Goal: Find specific page/section: Find specific page/section

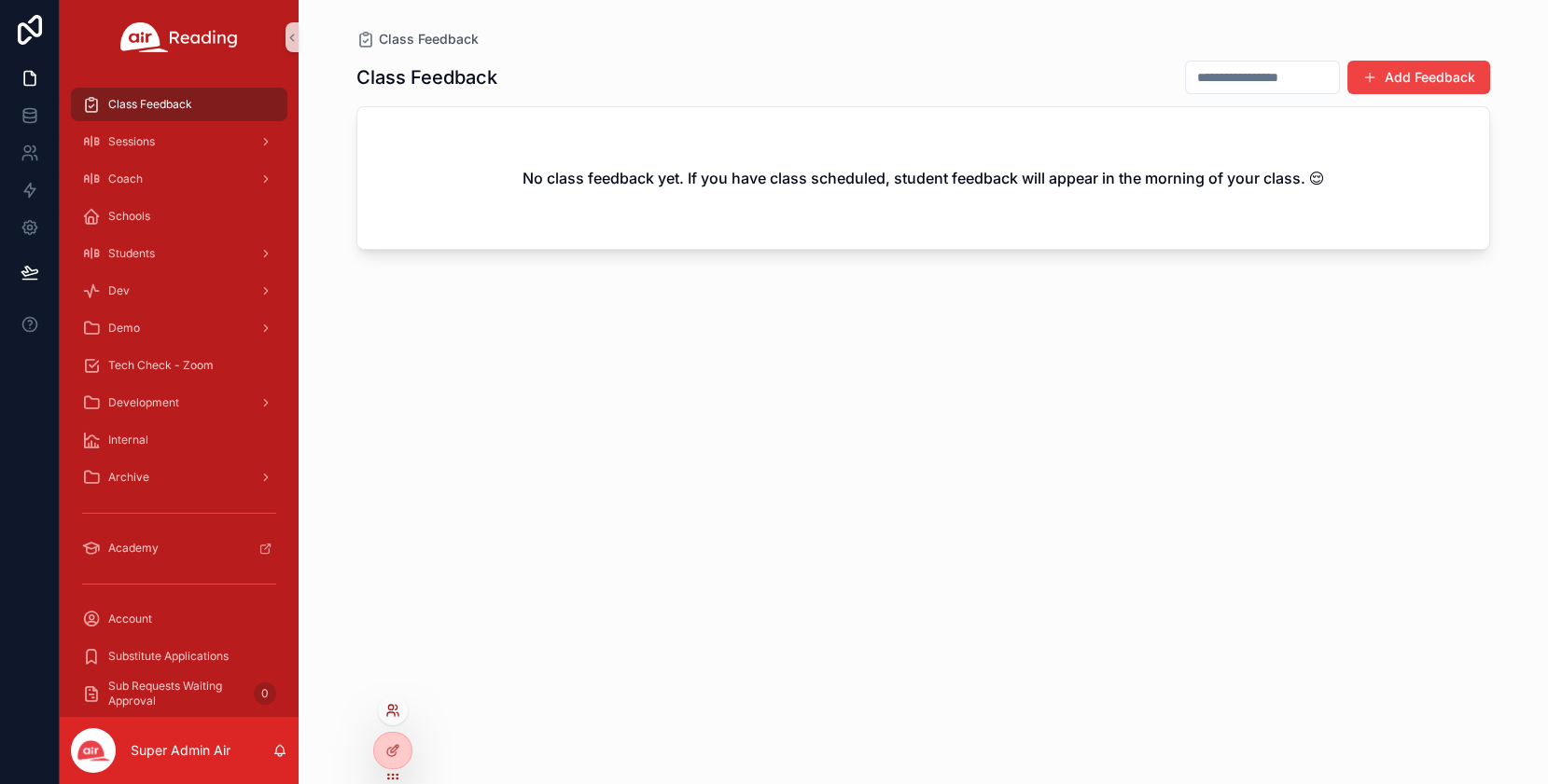
click at [396, 710] on icon at bounding box center [392, 710] width 15 height 15
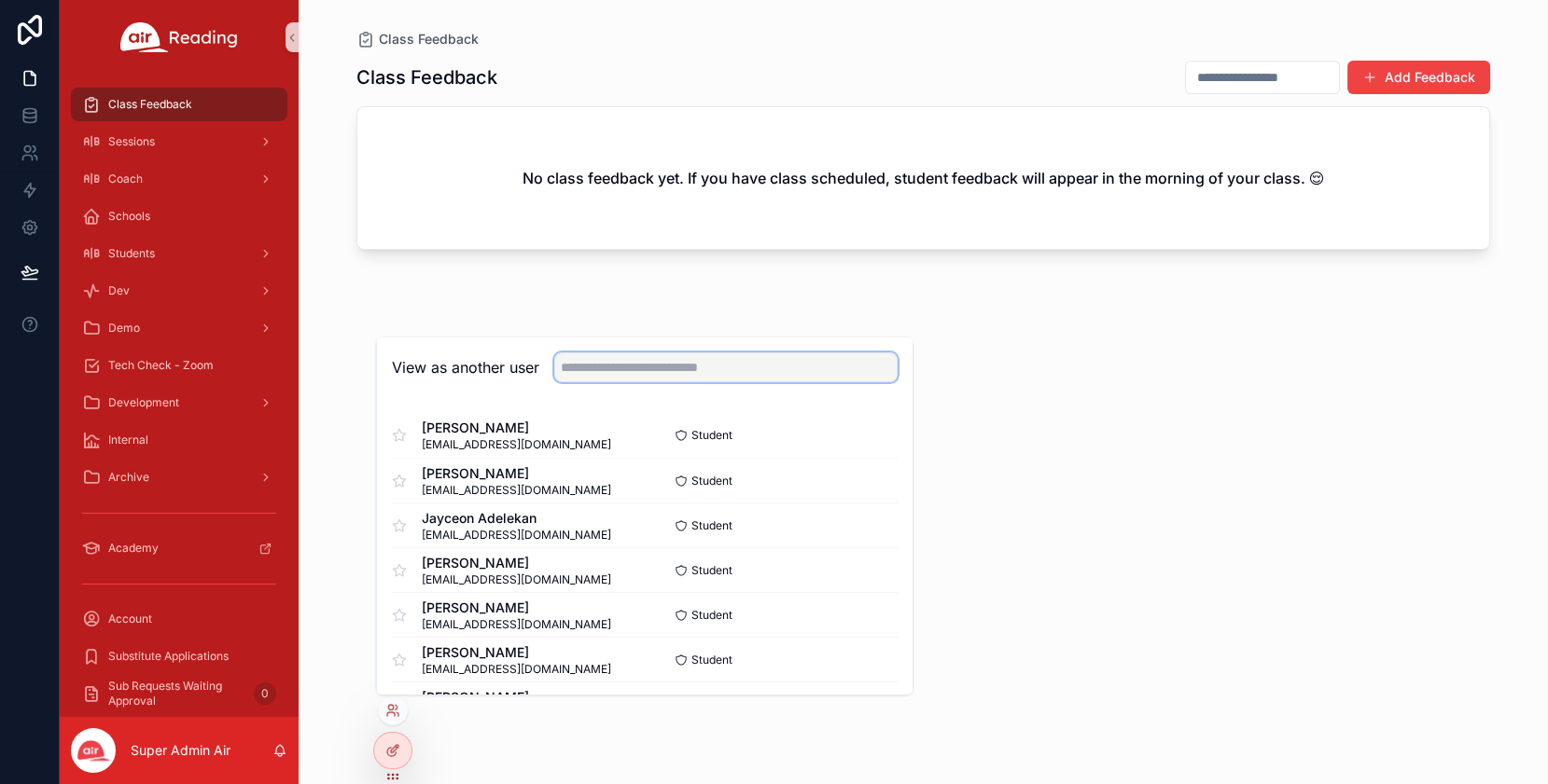
click at [603, 365] on input "text" at bounding box center [725, 367] width 343 height 30
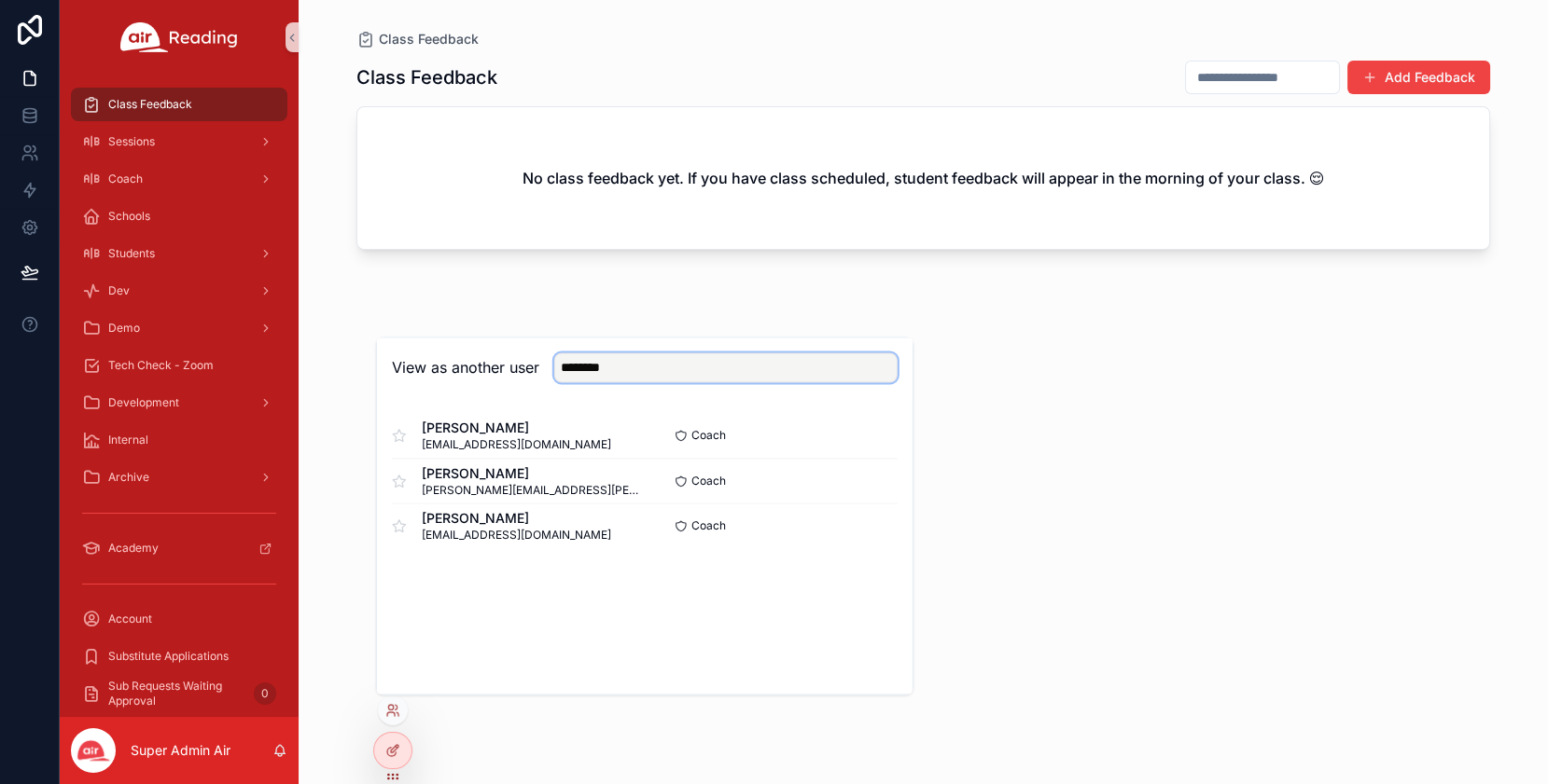
type input "********"
click at [889, 484] on button "Select" at bounding box center [873, 481] width 49 height 27
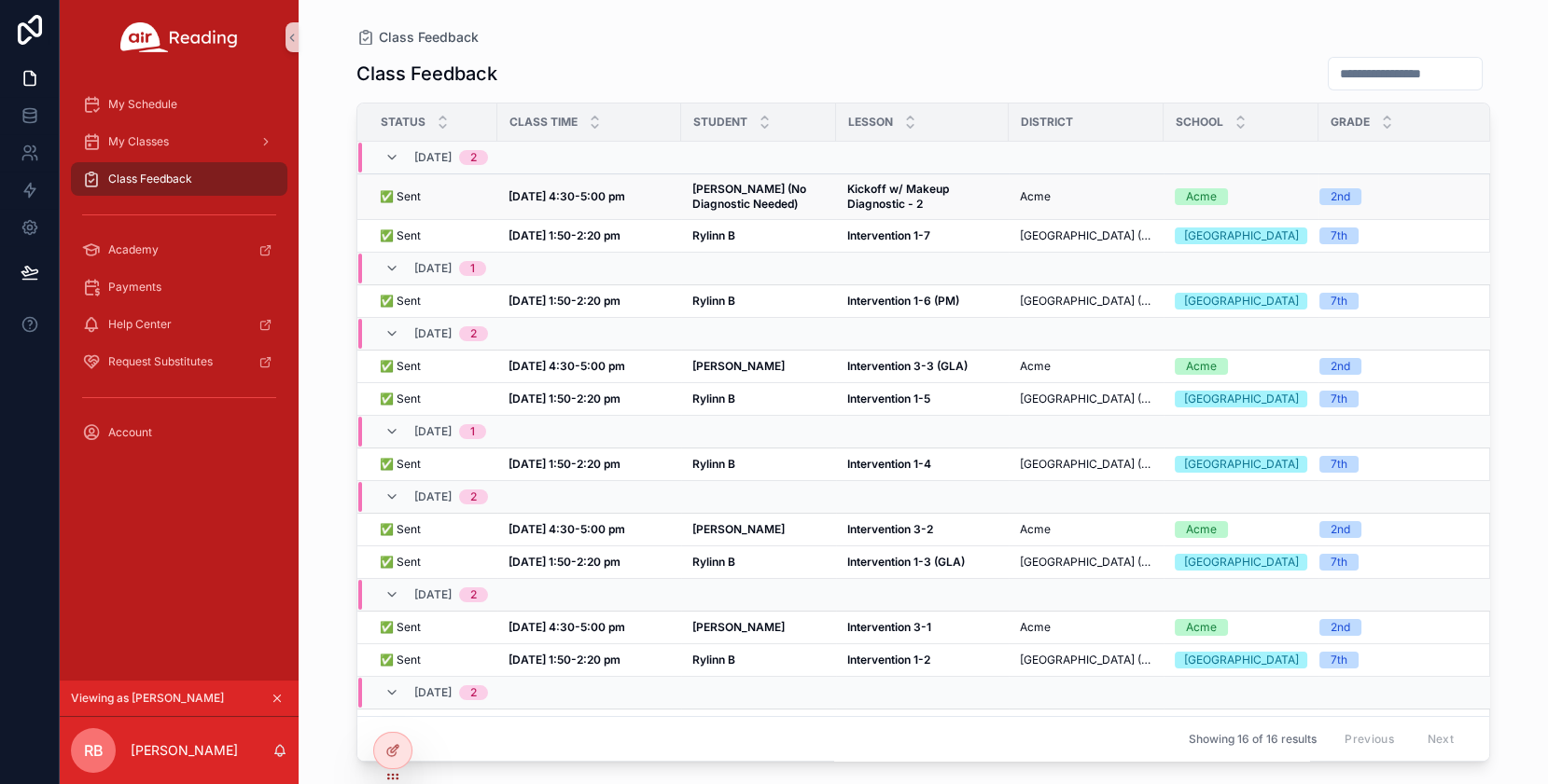
click at [582, 201] on strong "[DATE] 4:30-5:00 pm" at bounding box center [567, 196] width 117 height 14
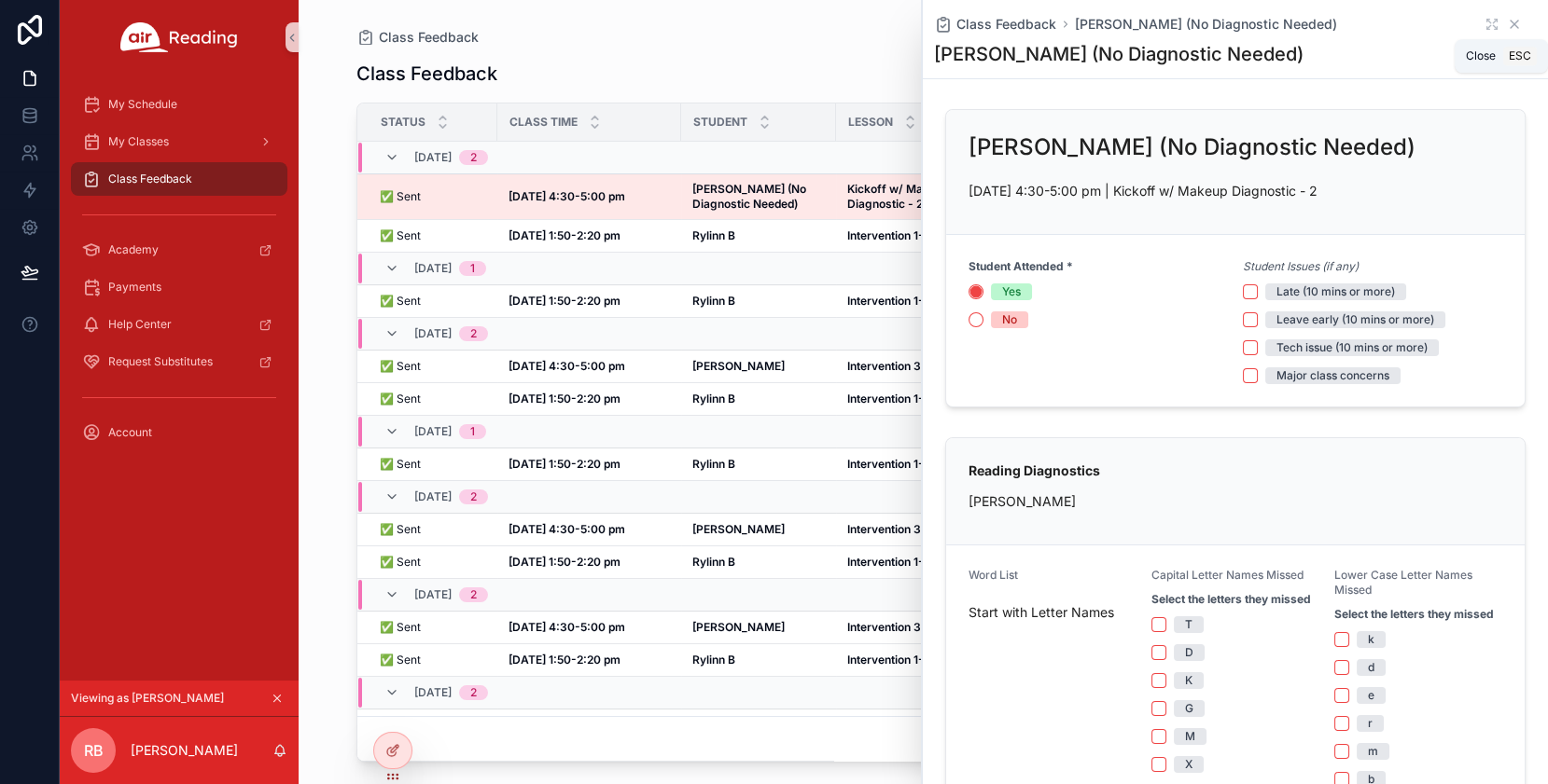
click at [1513, 26] on icon "scrollable content" at bounding box center [1513, 23] width 15 height 15
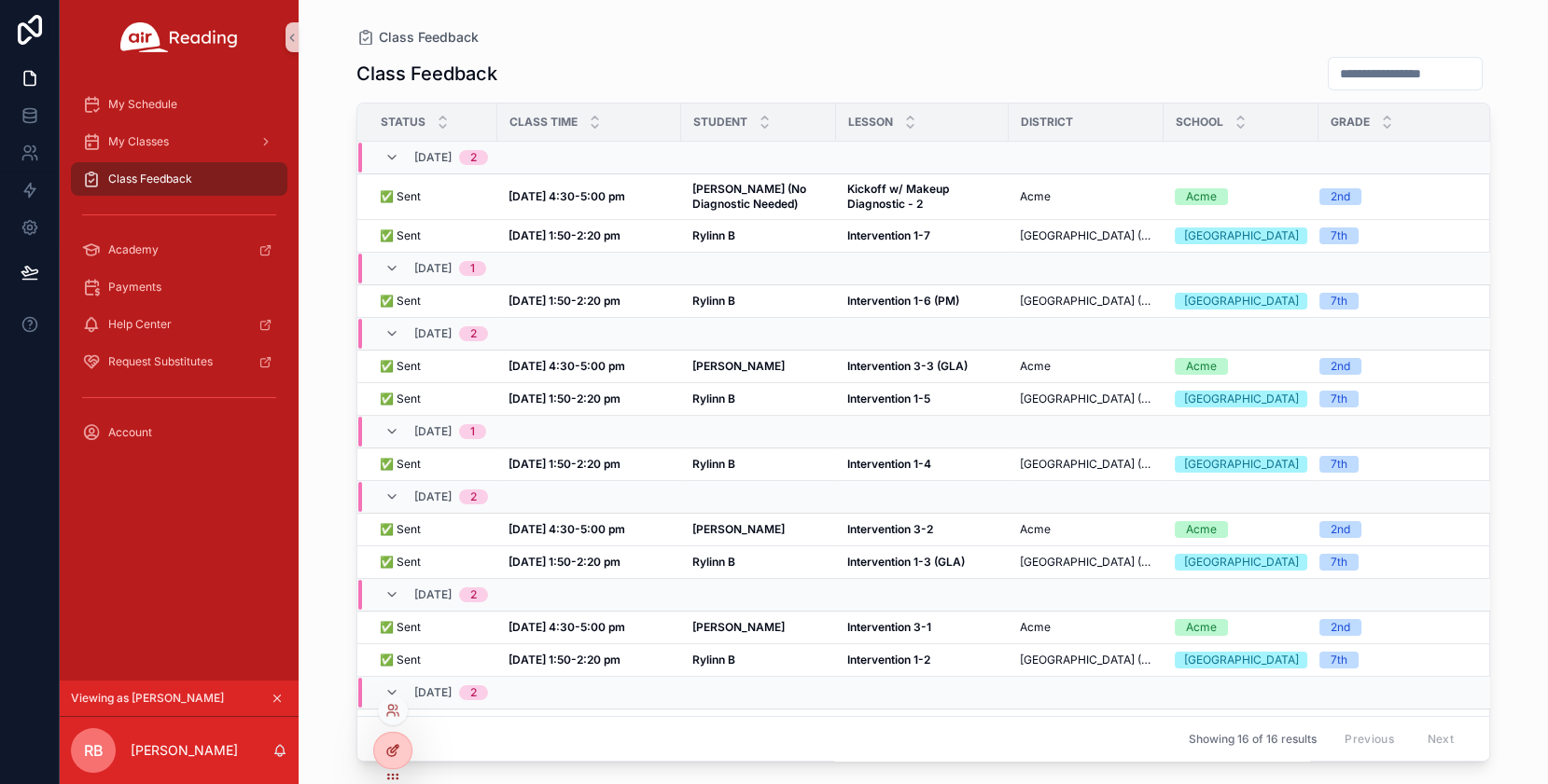
click at [397, 753] on icon at bounding box center [392, 750] width 15 height 15
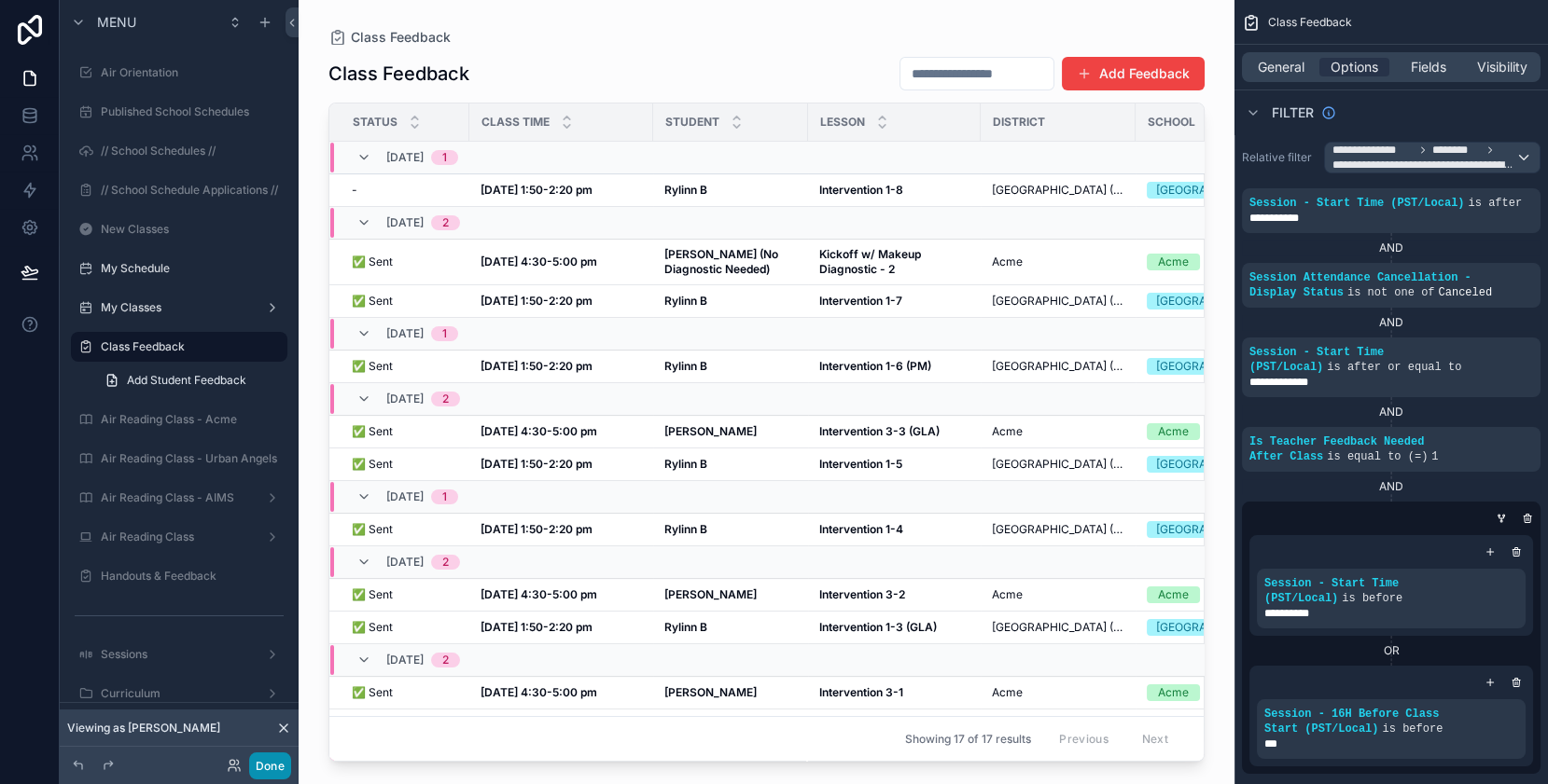
click at [271, 772] on button "Done" at bounding box center [270, 766] width 42 height 27
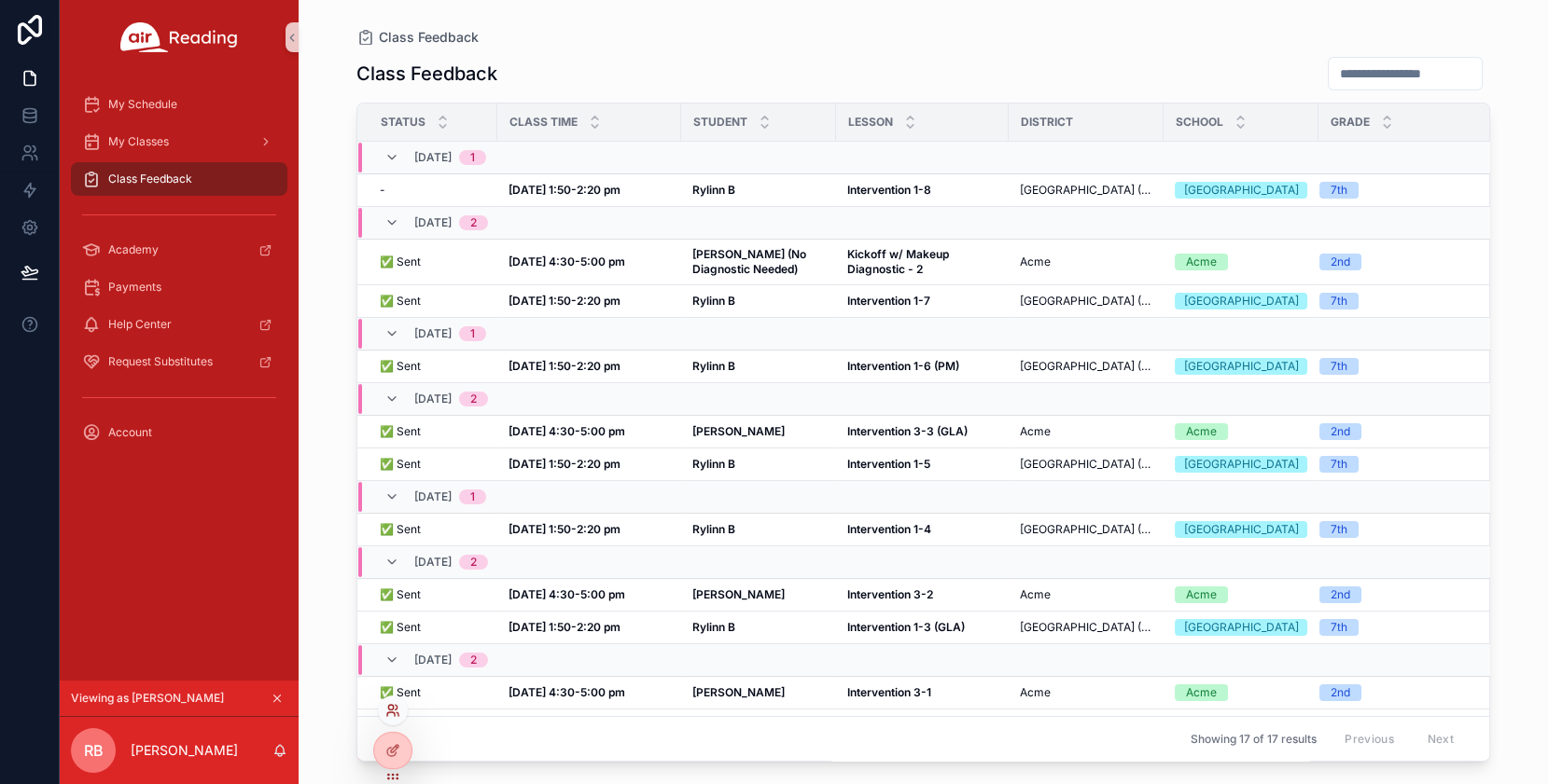
click at [397, 703] on icon at bounding box center [392, 710] width 15 height 15
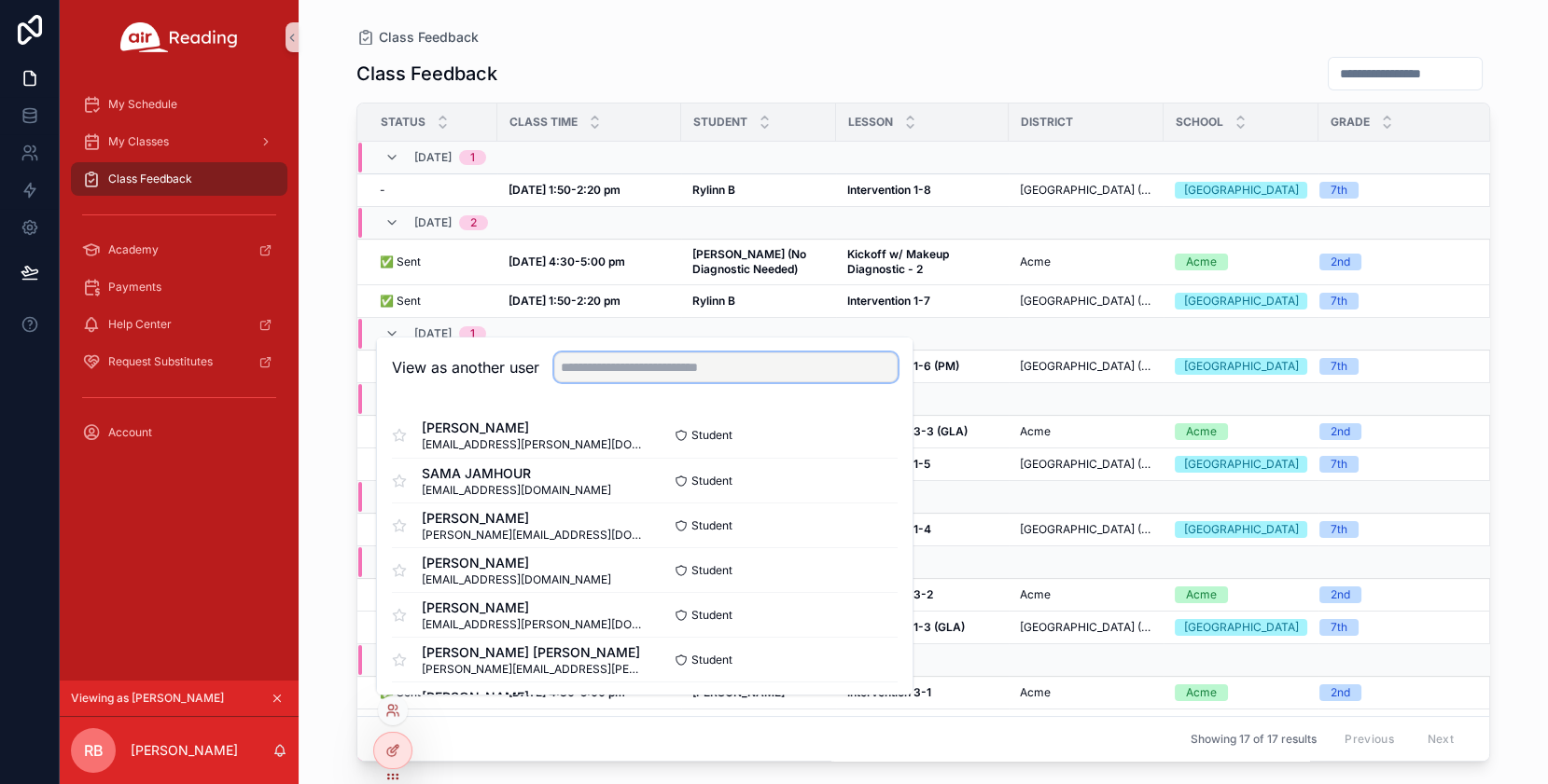
click at [639, 373] on input "text" at bounding box center [725, 367] width 343 height 30
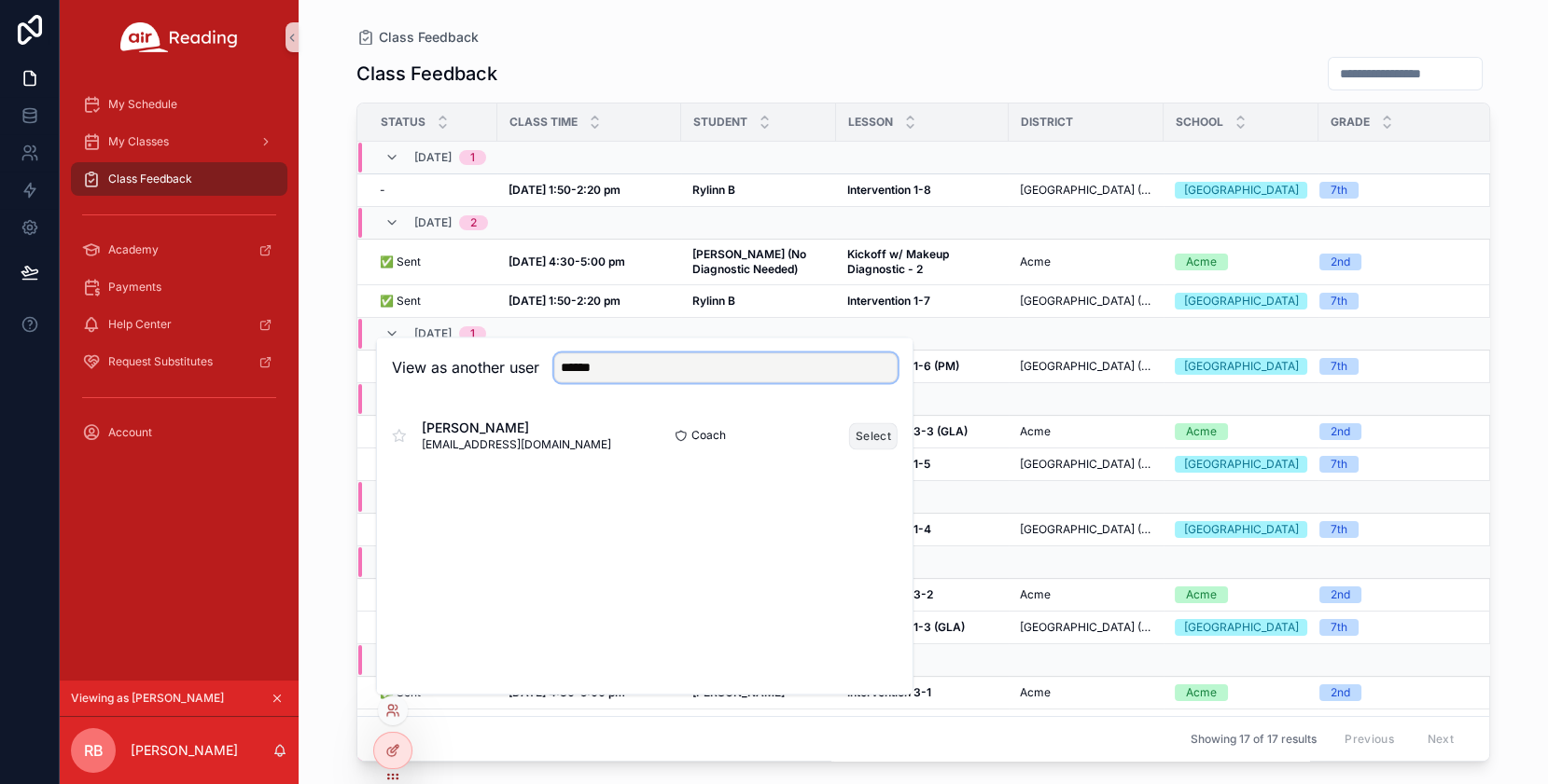
type input "******"
click at [877, 439] on button "Select" at bounding box center [873, 436] width 49 height 27
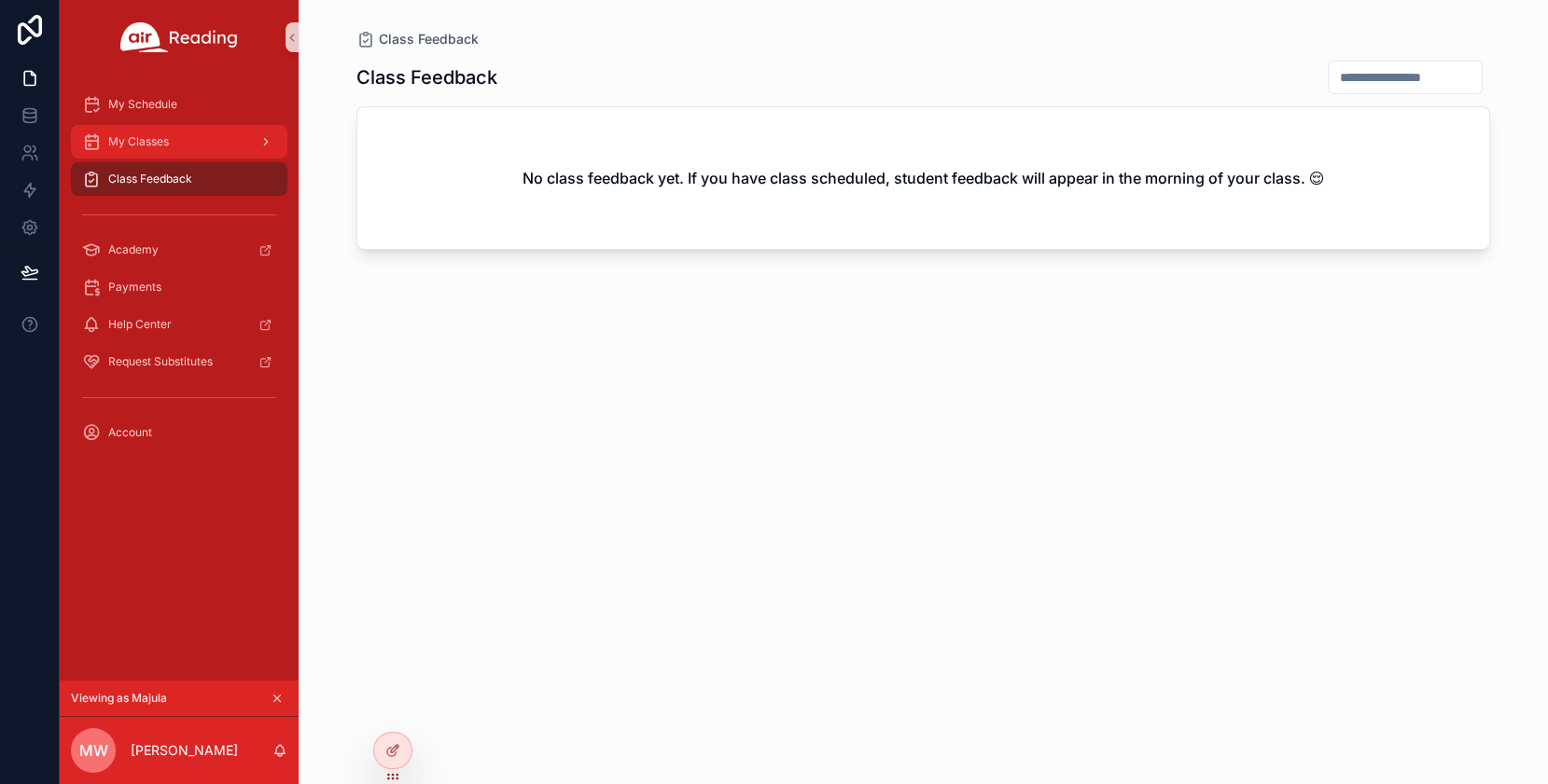
click at [166, 140] on span "My Classes" at bounding box center [138, 141] width 60 height 15
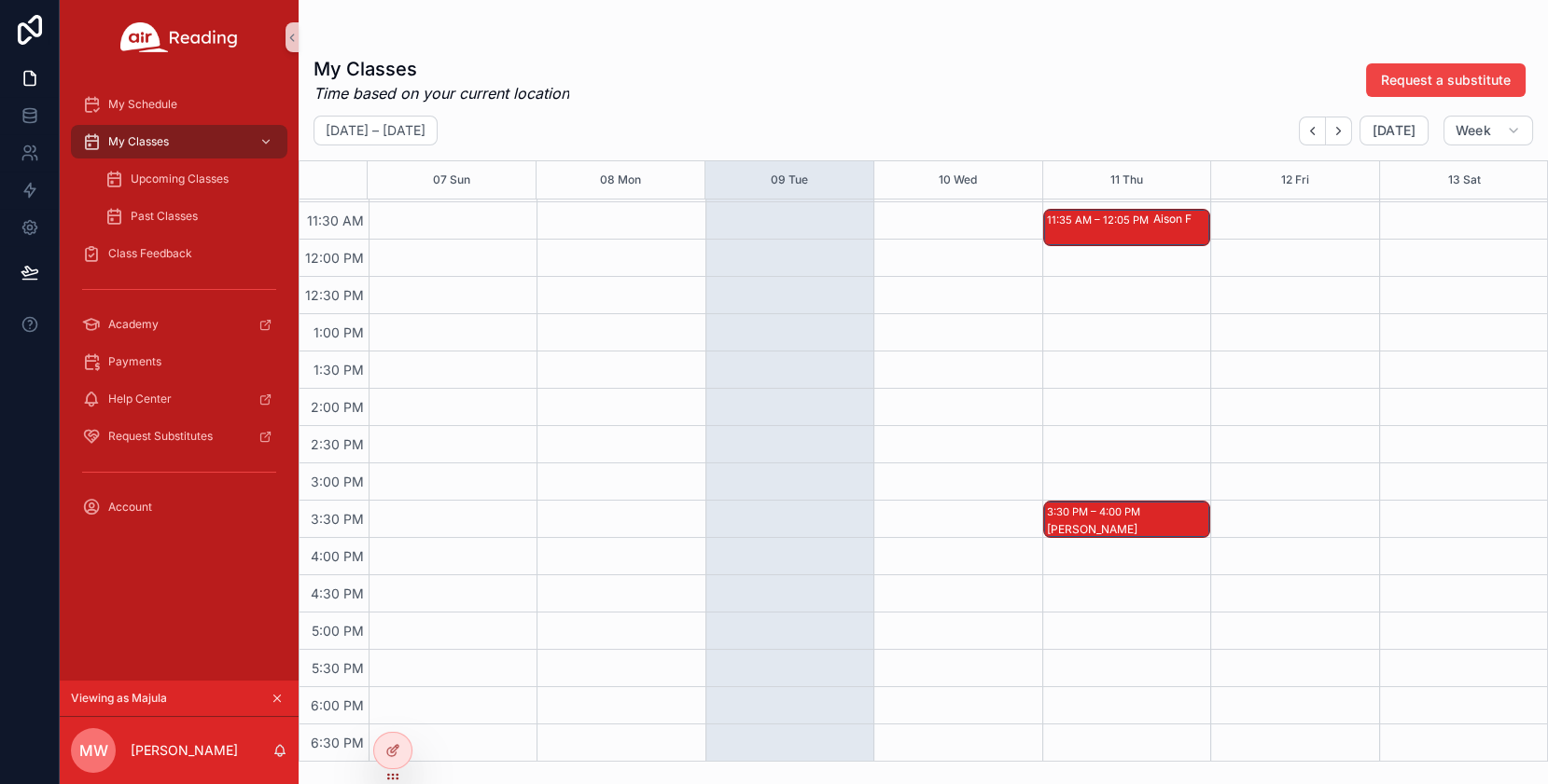
scroll to position [856, 0]
click at [1143, 520] on div "[PERSON_NAME]" at bounding box center [1128, 537] width 162 height 34
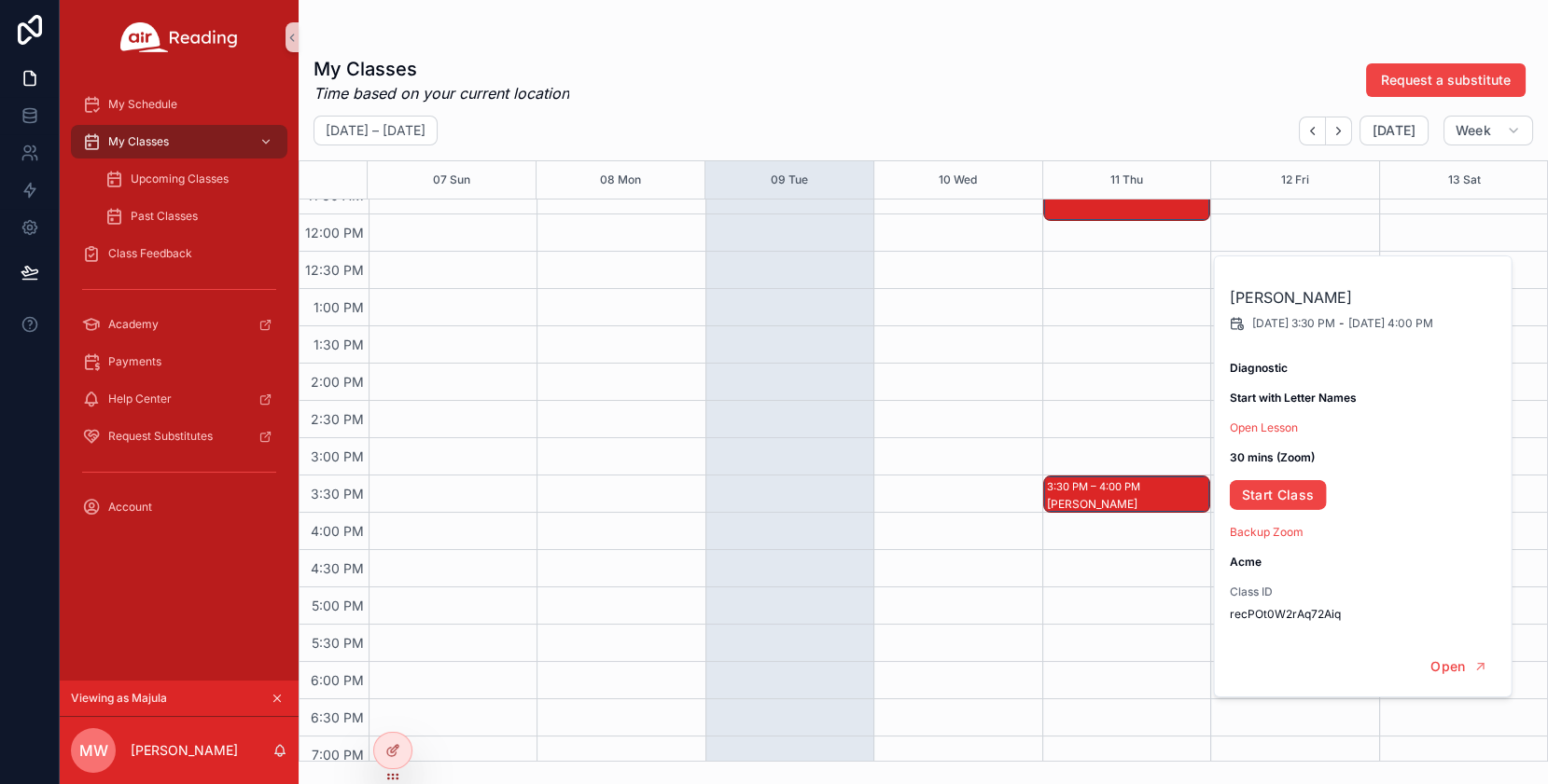
scroll to position [879, 0]
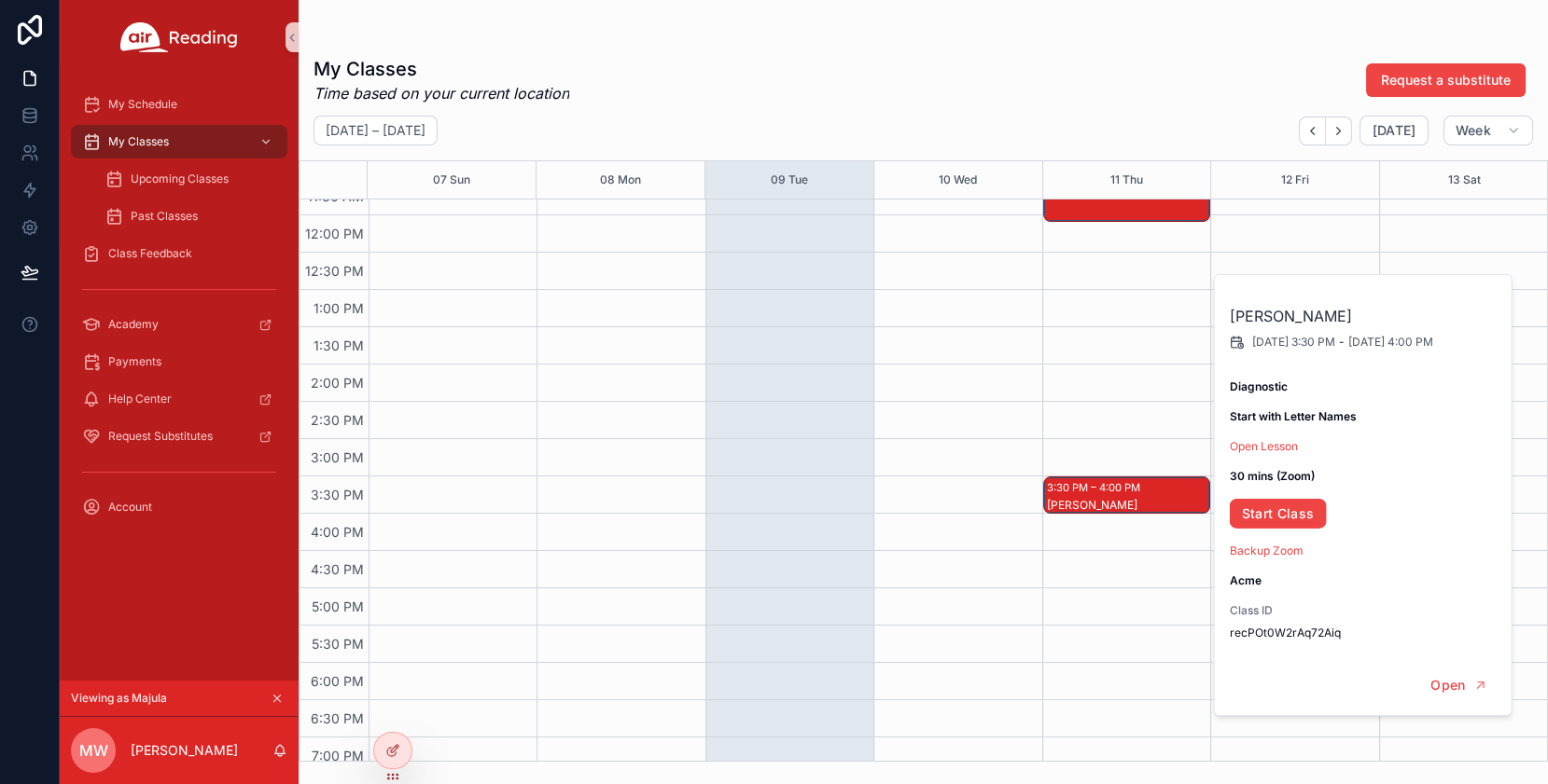
click at [926, 54] on div "My Classes Time based on your current location Request a substitute September 0…" at bounding box center [923, 403] width 1249 height 717
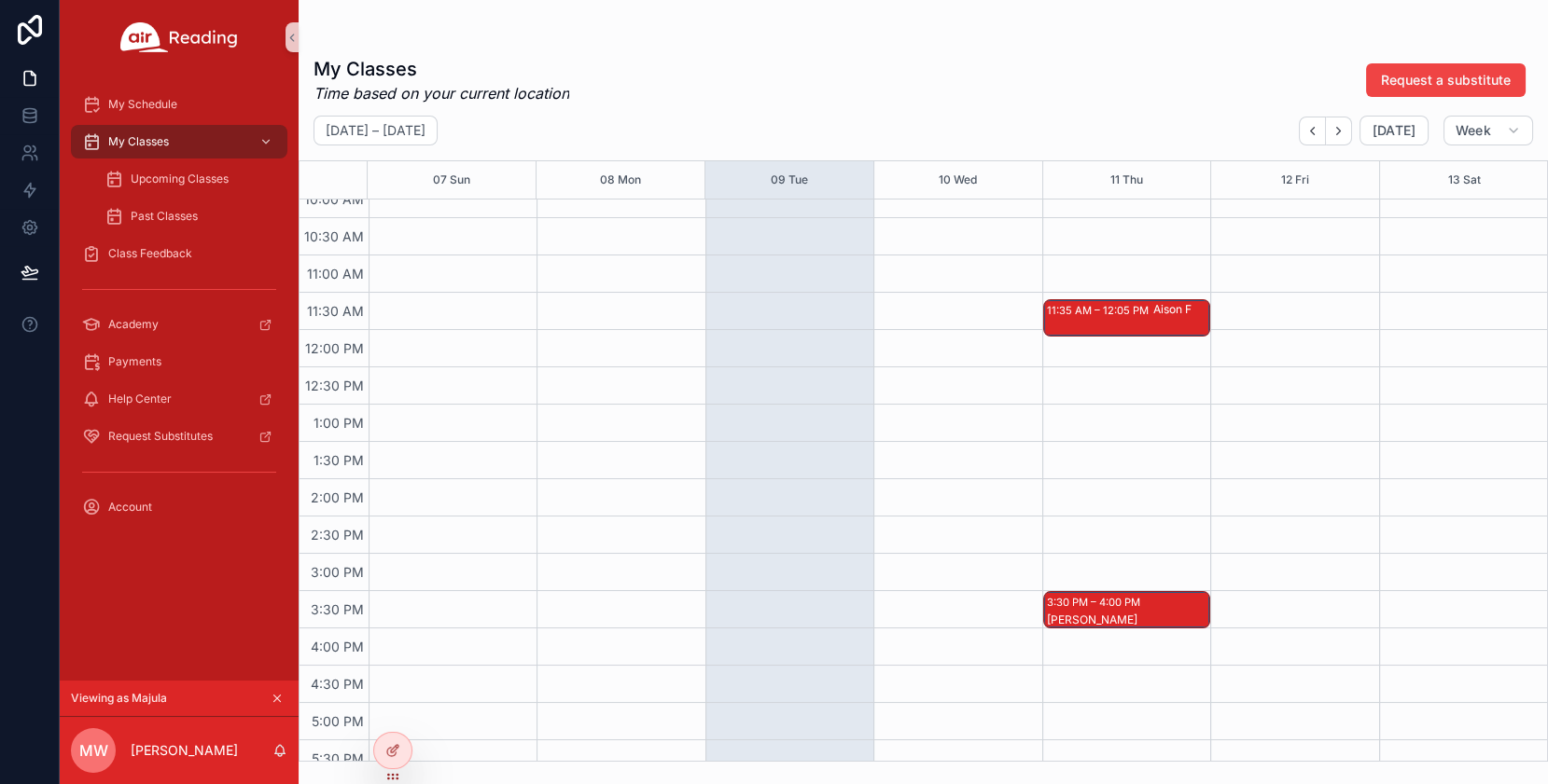
scroll to position [748, 0]
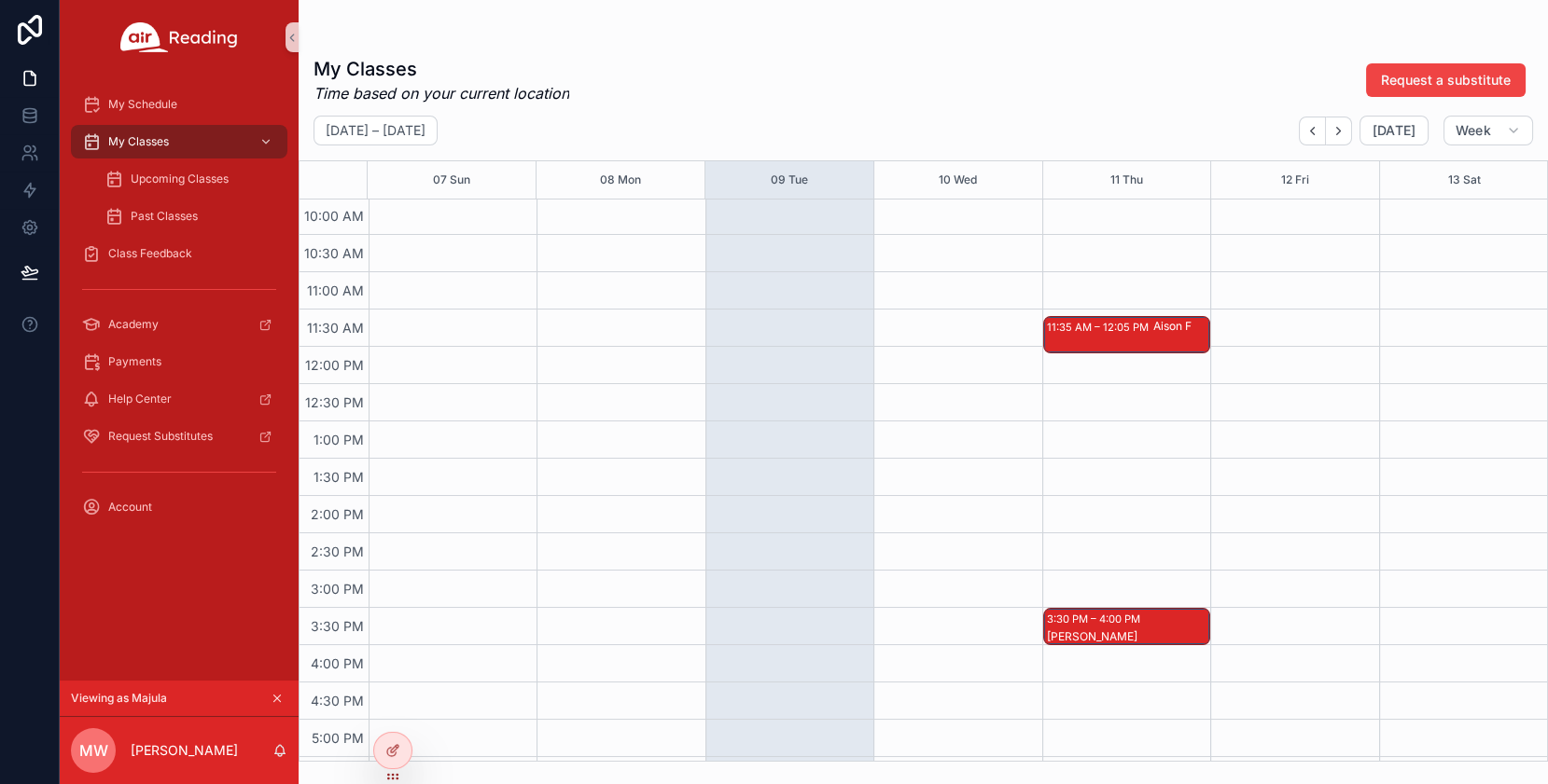
click at [1148, 629] on div "[PERSON_NAME]" at bounding box center [1128, 645] width 162 height 34
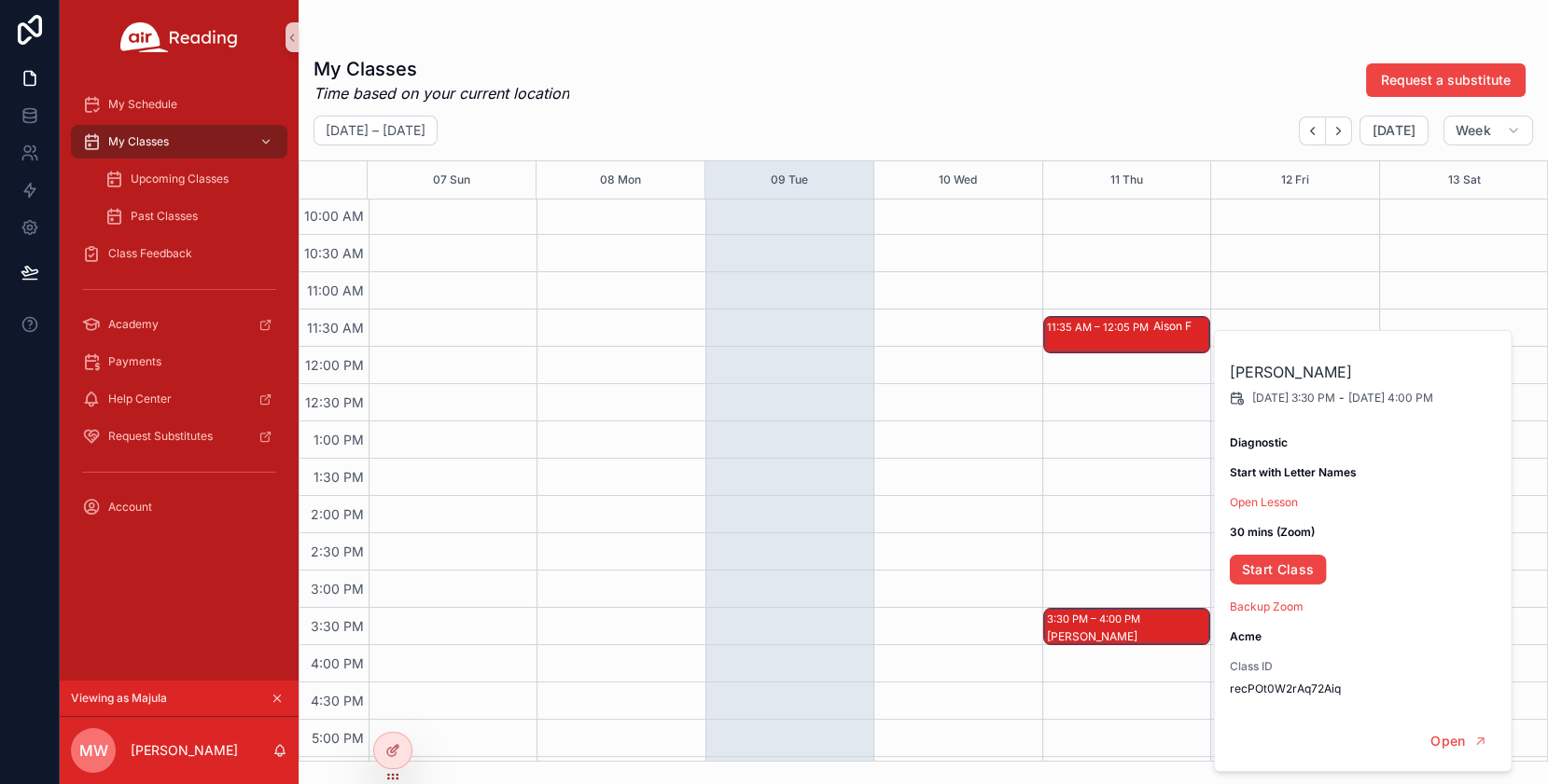
click at [991, 54] on div "My Classes Time based on your current location Request a substitute September 0…" at bounding box center [923, 403] width 1249 height 717
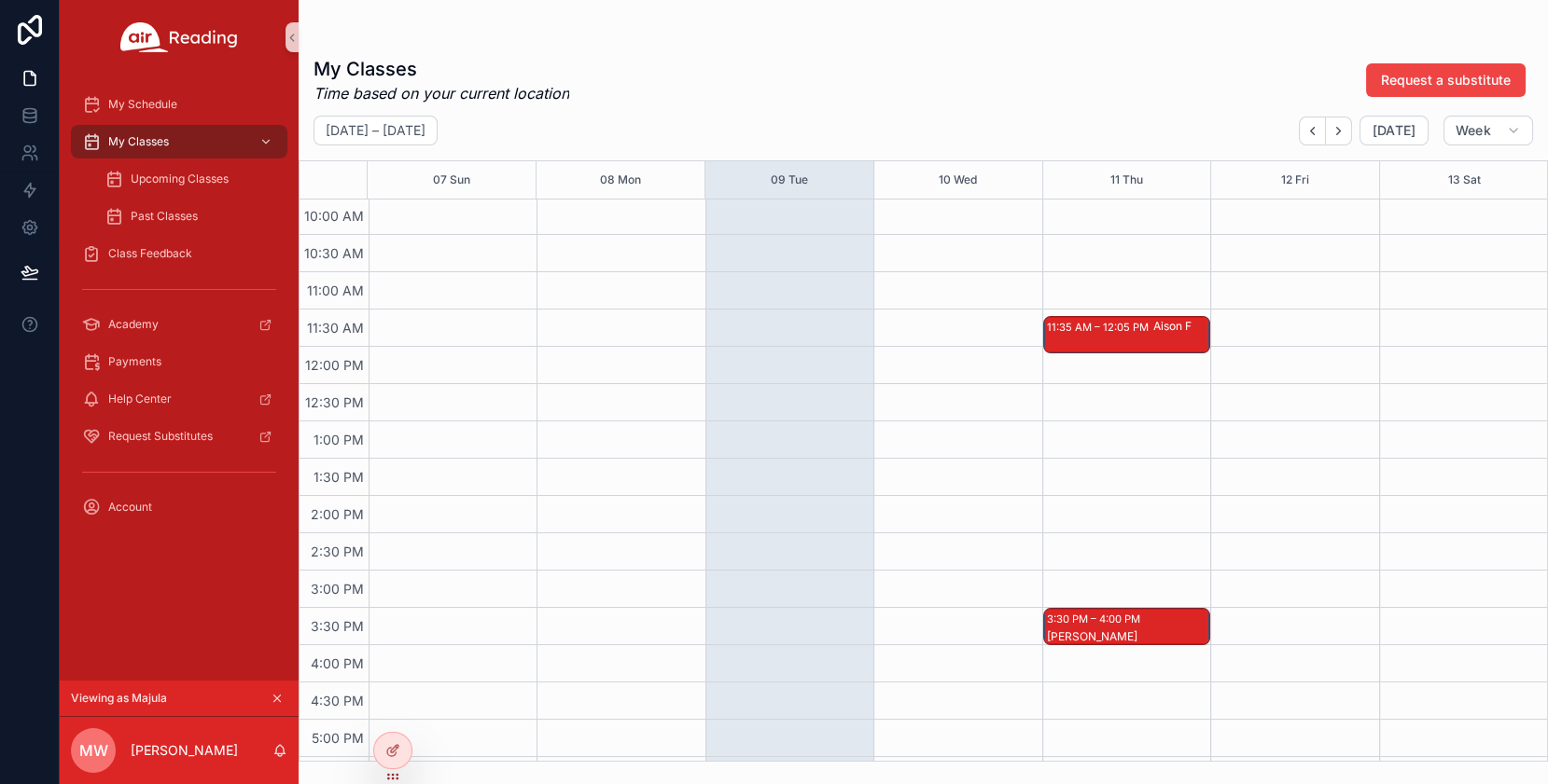
click at [1146, 628] on div "[PERSON_NAME]" at bounding box center [1128, 645] width 162 height 34
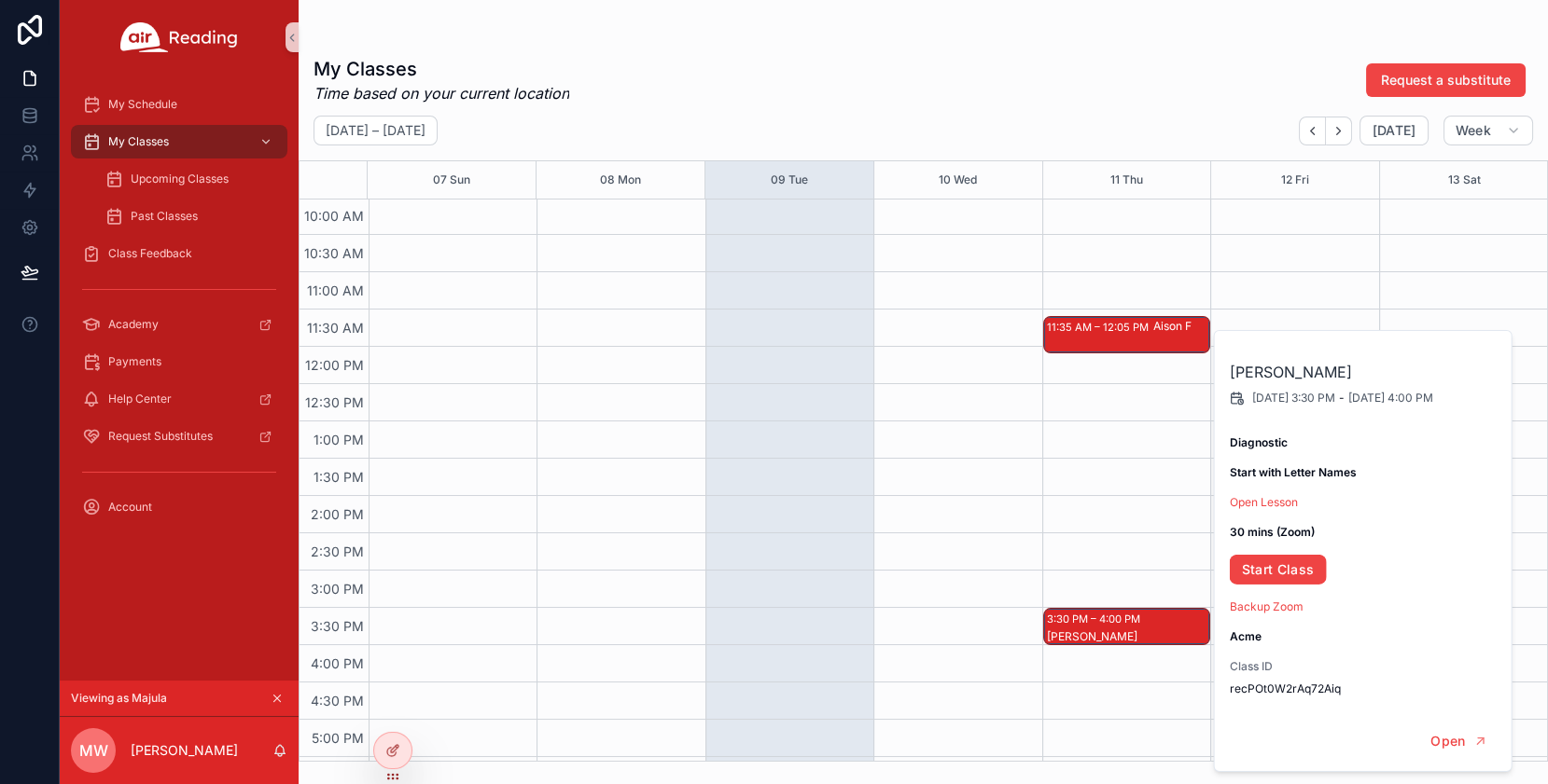
click at [935, 52] on div "My Classes Time based on your current location Request a substitute September 0…" at bounding box center [923, 403] width 1249 height 717
